Goal: Navigation & Orientation: Find specific page/section

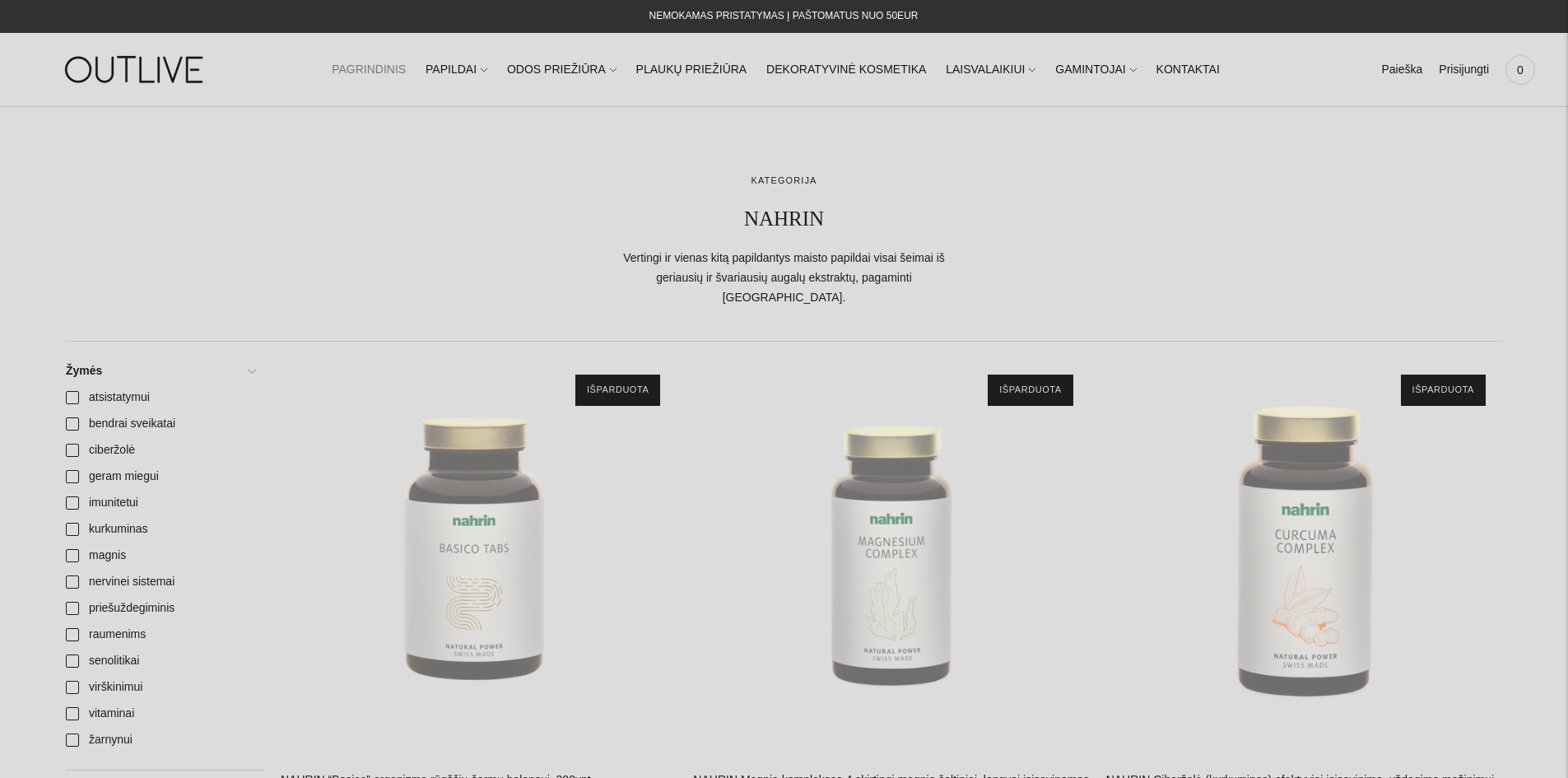
click at [399, 59] on link "PAGRINDINIS" at bounding box center [368, 70] width 74 height 36
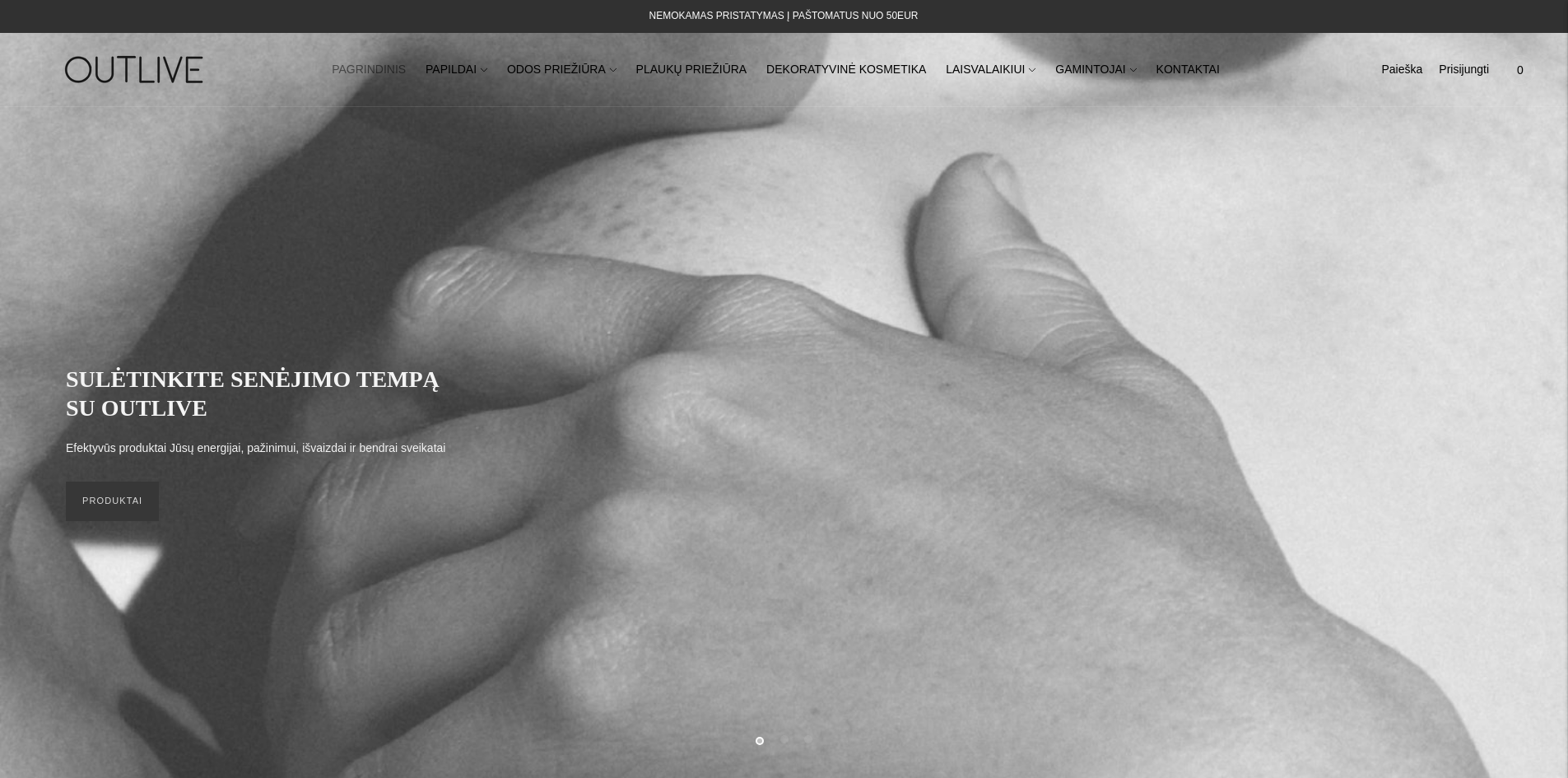
click at [405, 65] on link "PAGRINDINIS" at bounding box center [368, 70] width 74 height 36
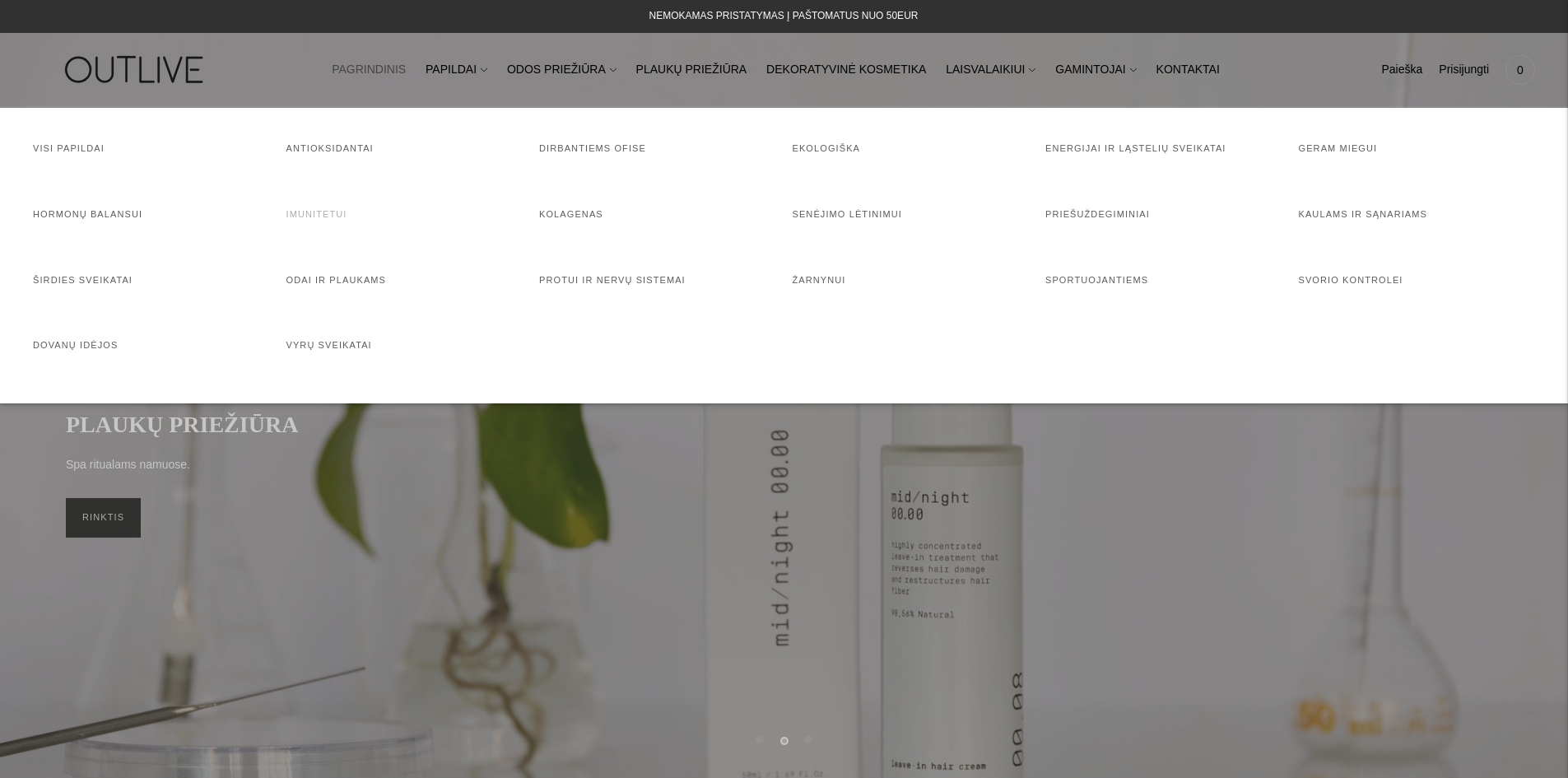
click at [323, 211] on link "Imunitetui" at bounding box center [317, 214] width 61 height 10
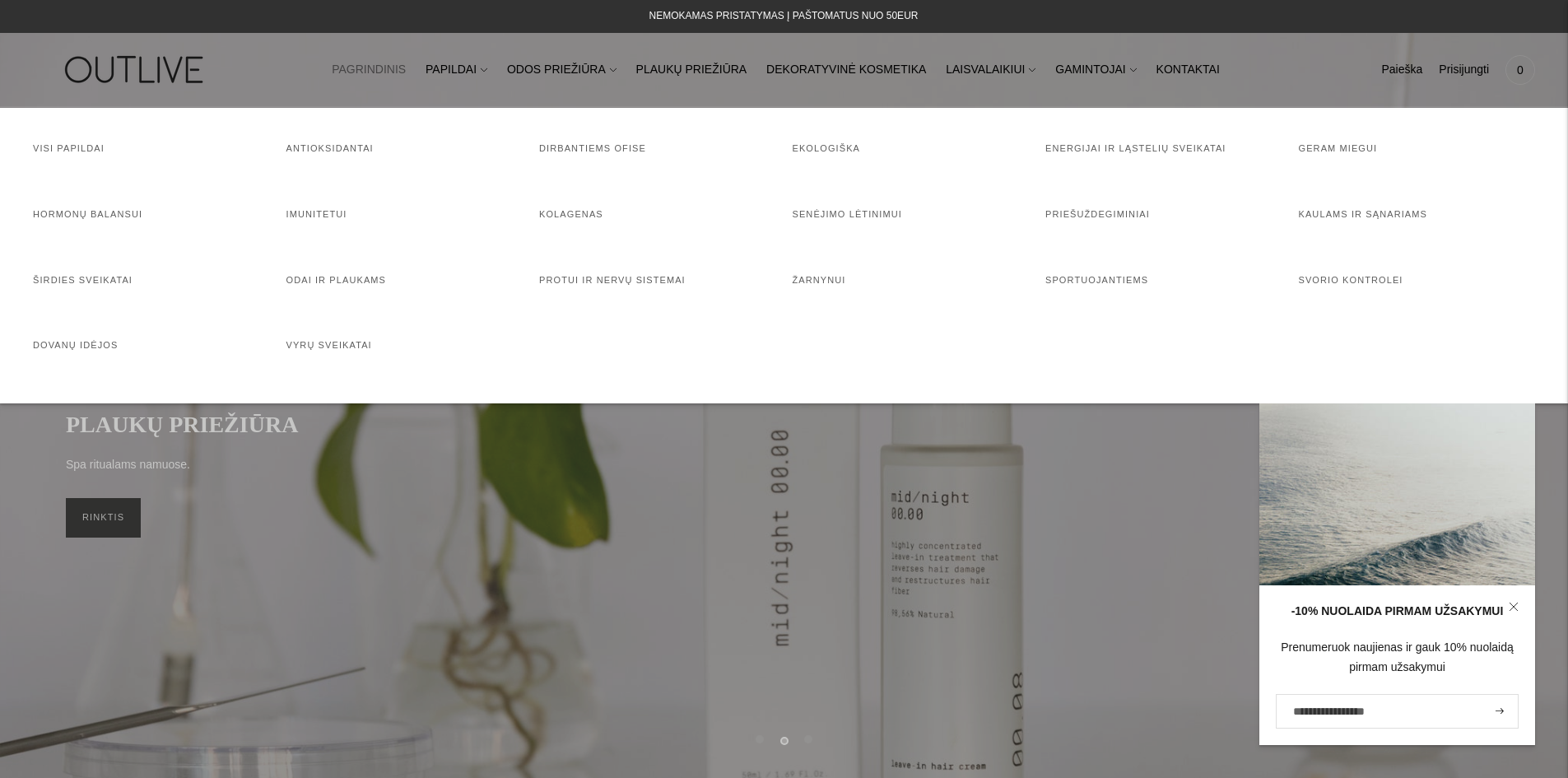
click at [929, 444] on div at bounding box center [784, 389] width 1568 height 778
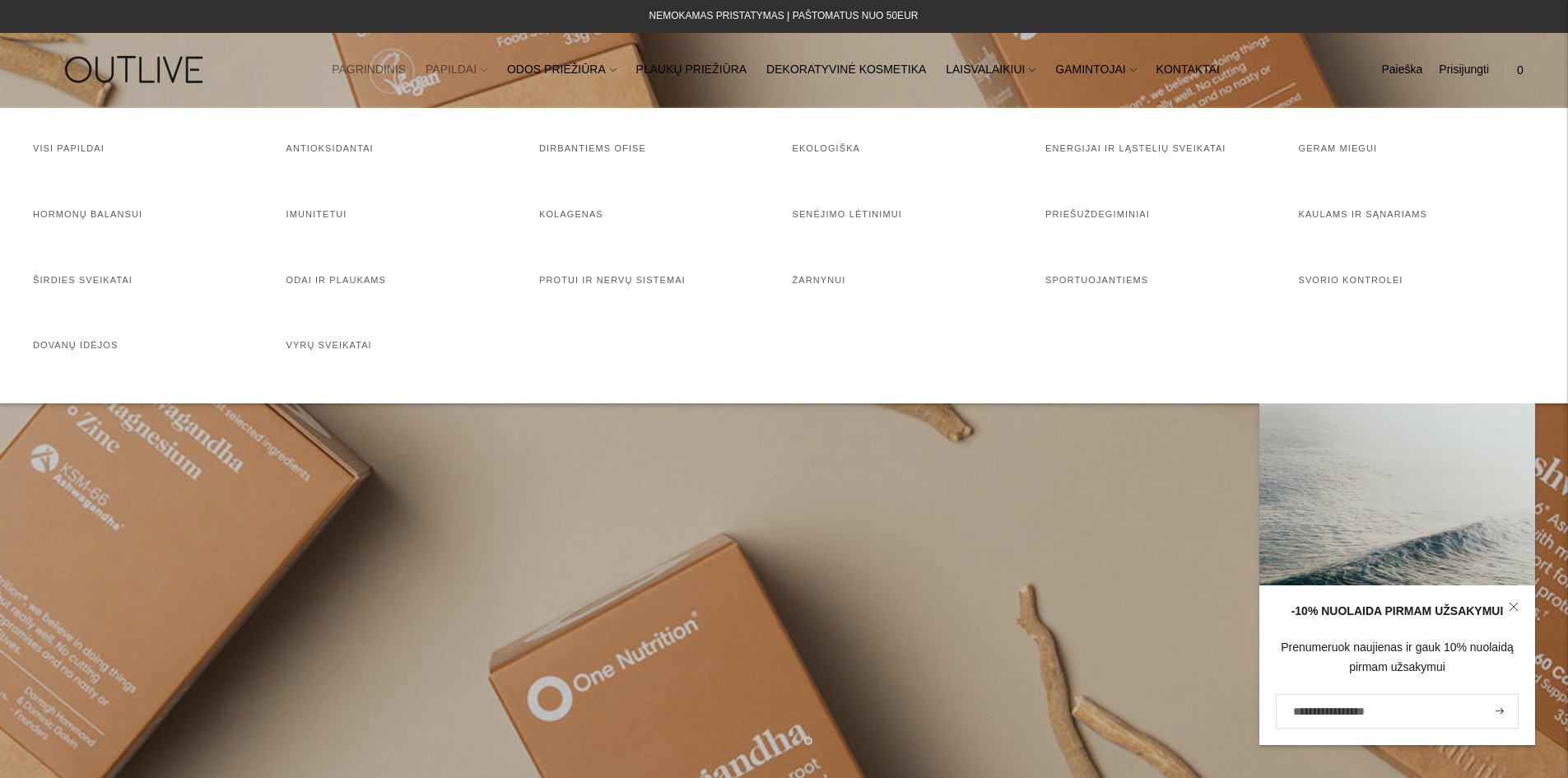
click at [471, 66] on link "PAPILDAI" at bounding box center [457, 70] width 62 height 36
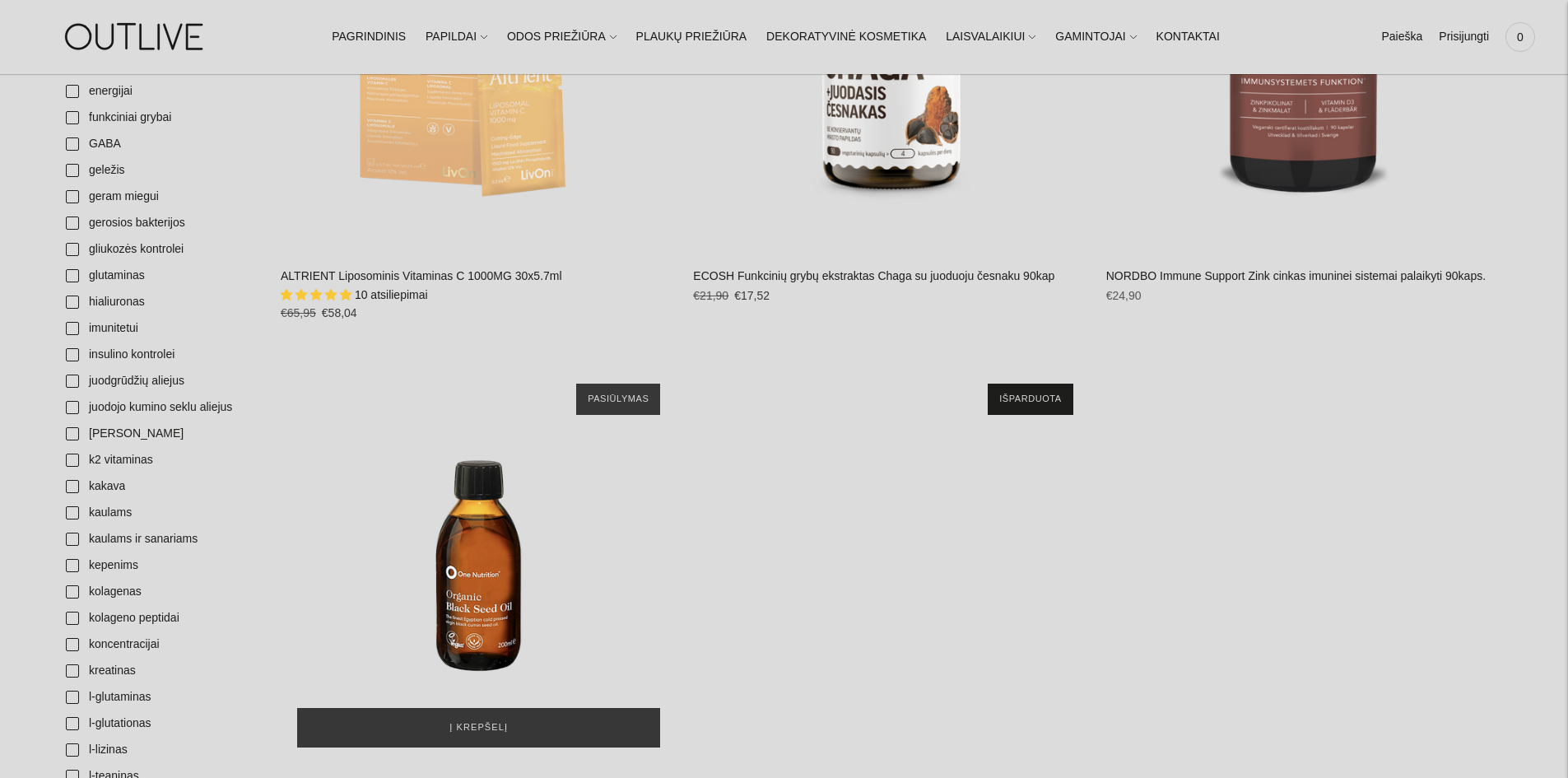
scroll to position [741, 0]
